Goal: Information Seeking & Learning: Learn about a topic

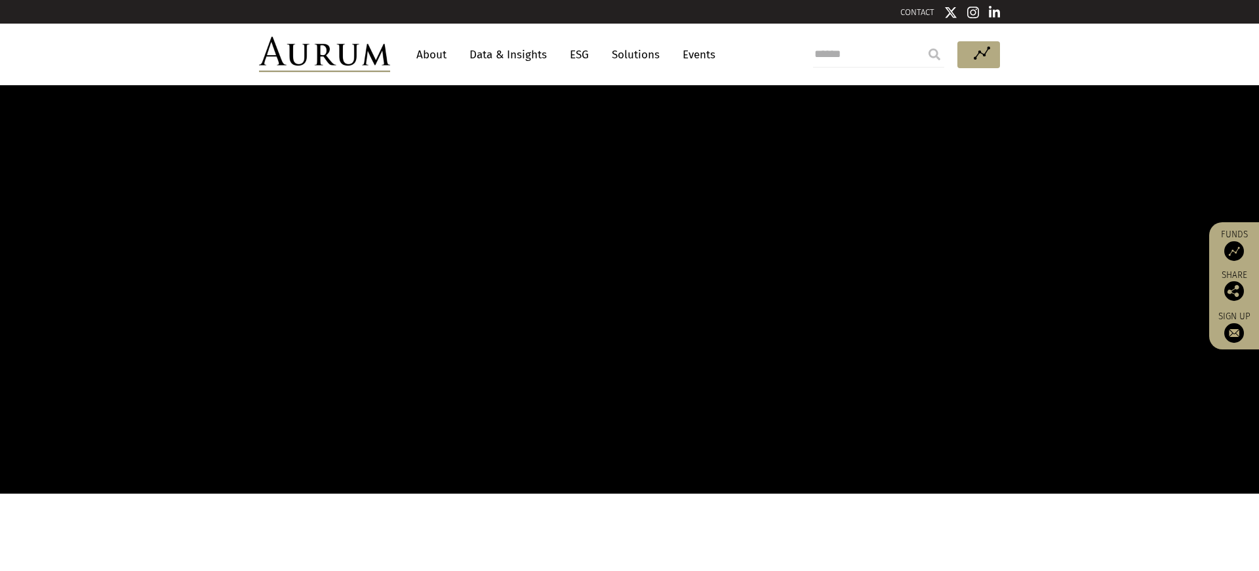
click at [435, 51] on link "About" at bounding box center [431, 55] width 43 height 24
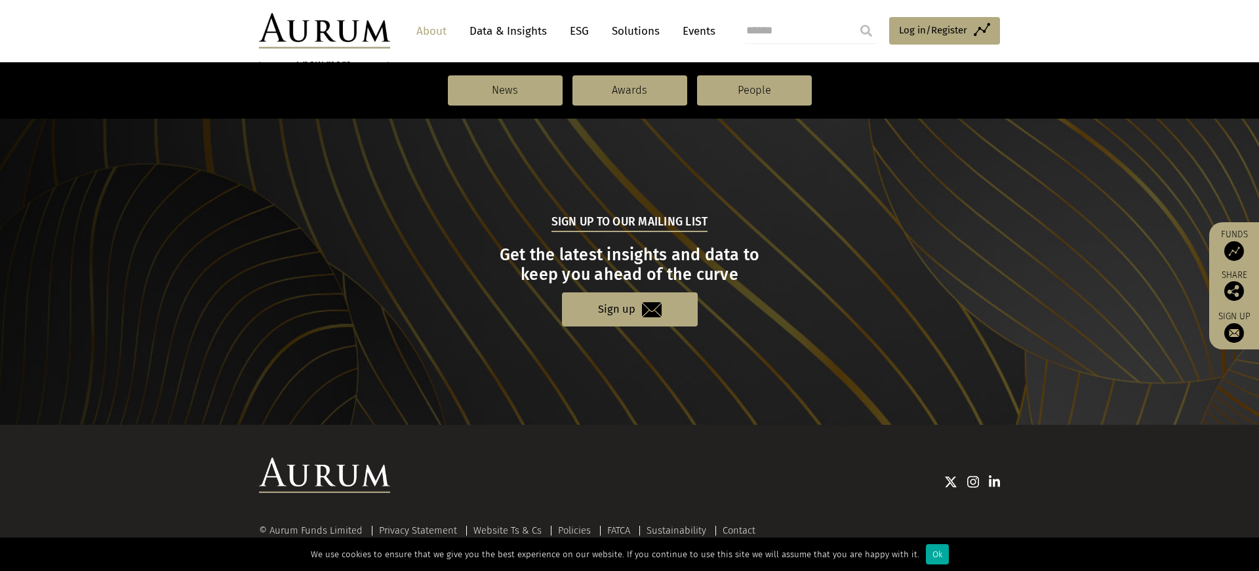
scroll to position [1385, 0]
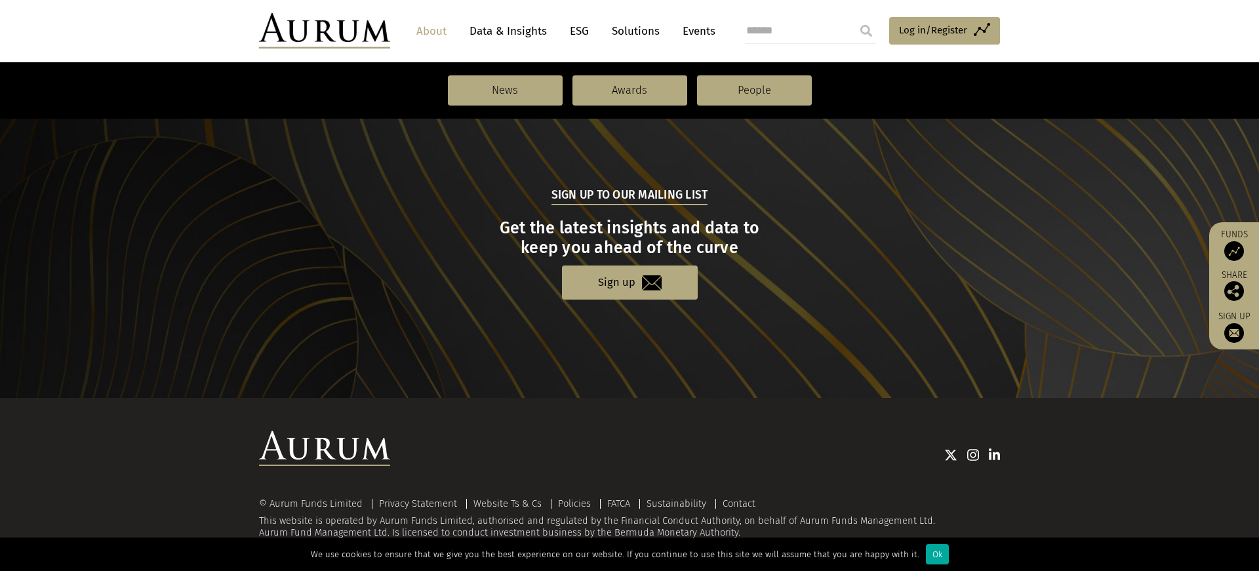
click at [431, 31] on link "About" at bounding box center [431, 31] width 43 height 24
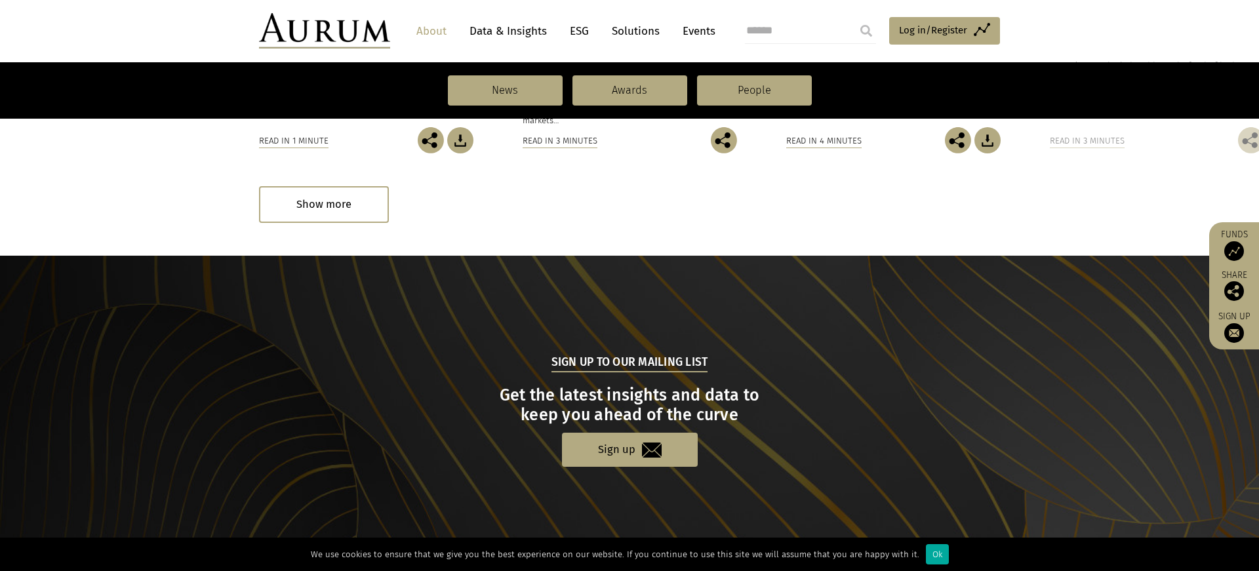
scroll to position [1054, 0]
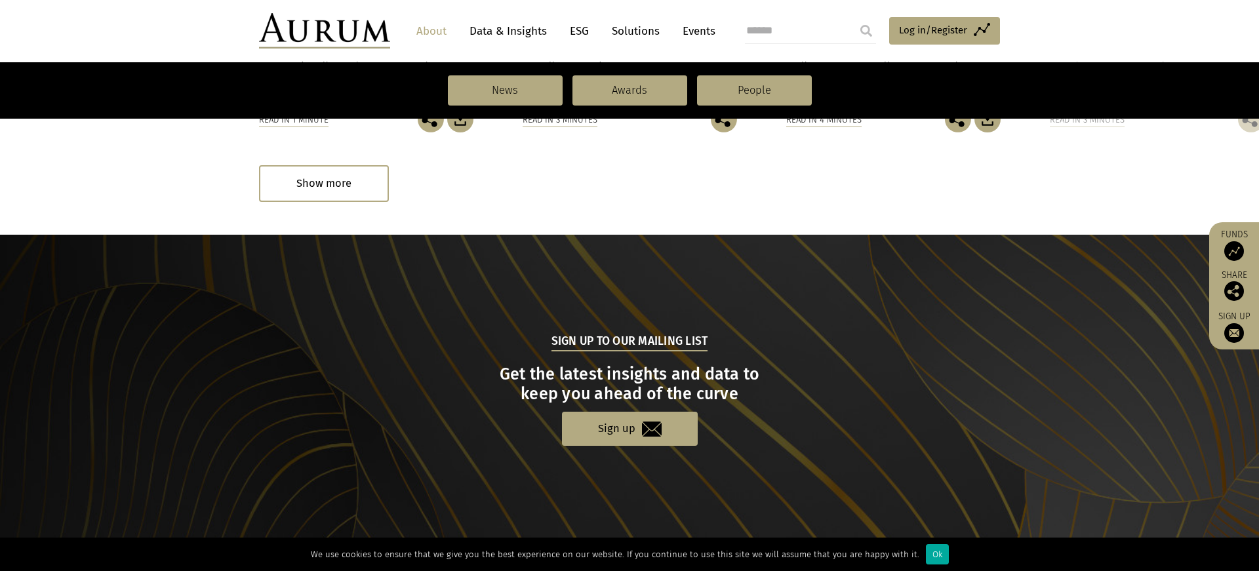
scroll to position [1385, 0]
